Goal: Check status: Check status

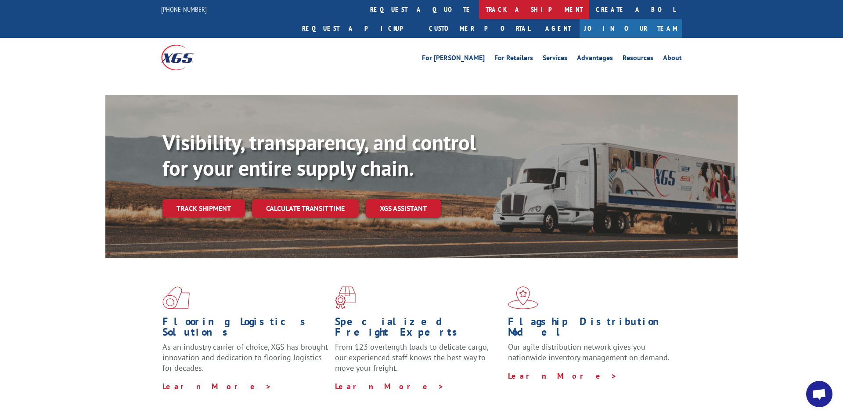
click at [479, 14] on link "track a shipment" at bounding box center [534, 9] width 110 height 19
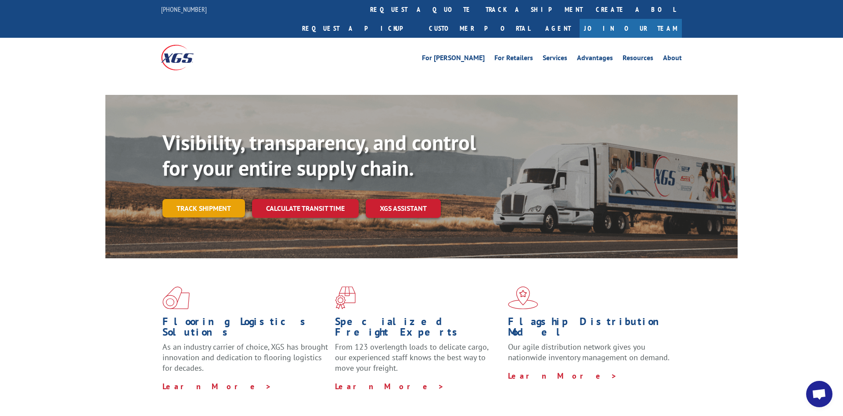
click at [177, 199] on link "Track shipment" at bounding box center [203, 208] width 83 height 18
click at [211, 199] on link "Track shipment" at bounding box center [203, 208] width 83 height 18
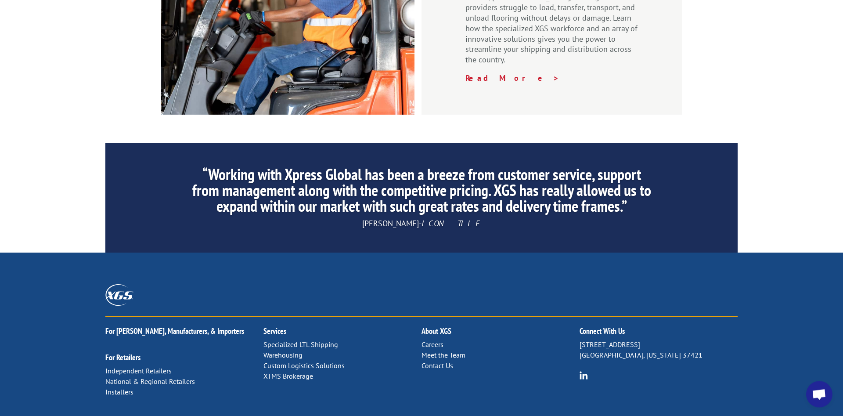
scroll to position [1345, 0]
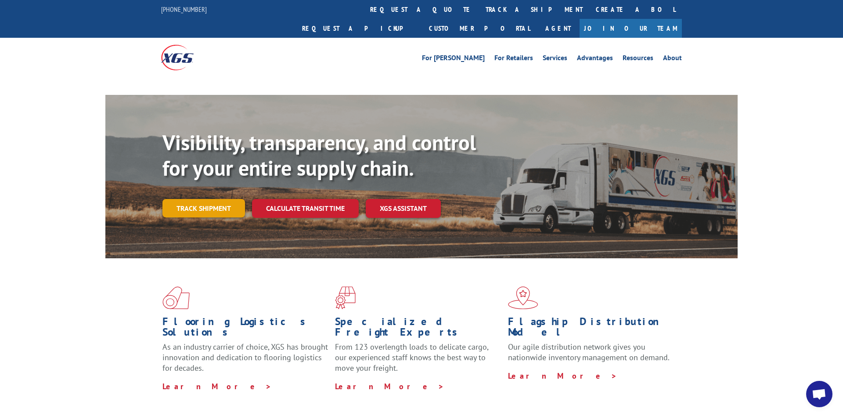
click at [169, 199] on link "Track shipment" at bounding box center [203, 208] width 83 height 18
click at [180, 177] on div "Visibility, transparency, and control for your entire supply chain. Track shipm…" at bounding box center [449, 191] width 575 height 122
click at [185, 199] on link "Track shipment" at bounding box center [203, 208] width 83 height 18
click at [223, 199] on link "Track shipment" at bounding box center [203, 208] width 83 height 18
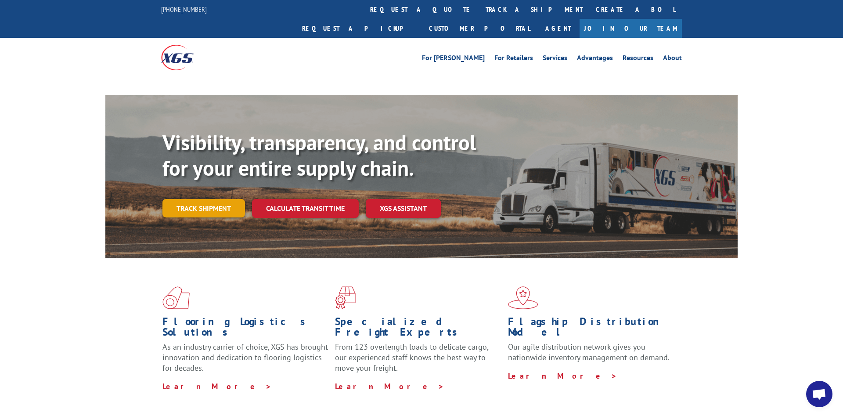
click at [223, 199] on link "Track shipment" at bounding box center [203, 208] width 83 height 18
